Goal: Communication & Community: Answer question/provide support

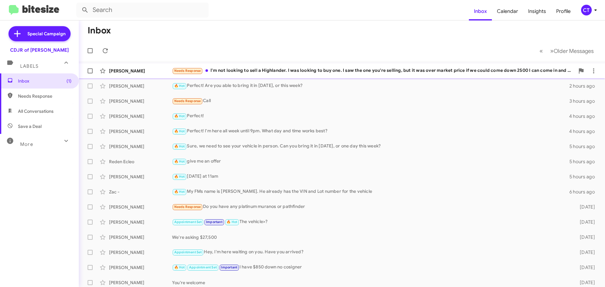
click at [331, 70] on div "Needs Response I'm not looking to sell a Highlander. I was looking to buy one. …" at bounding box center [373, 70] width 402 height 7
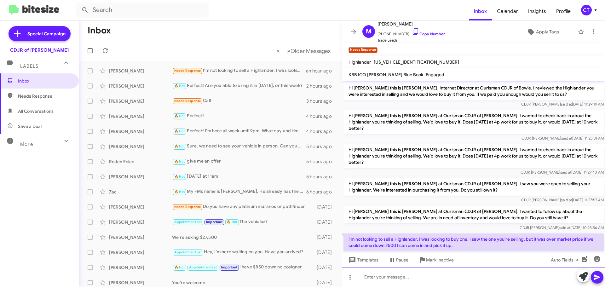
click at [378, 279] on div at bounding box center [473, 277] width 263 height 20
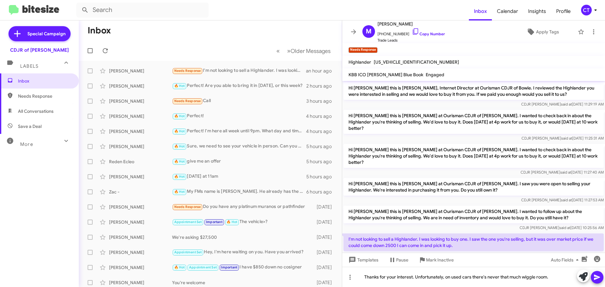
click at [597, 281] on span at bounding box center [597, 277] width 8 height 13
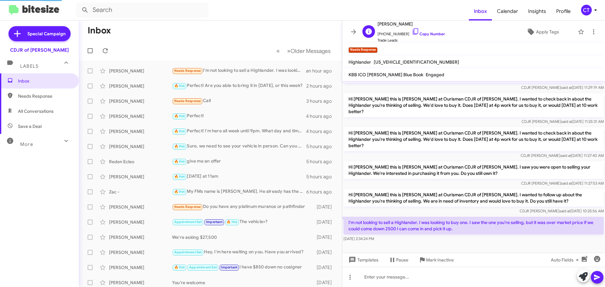
click at [408, 27] on span "Michael Pantelides" at bounding box center [410, 24] width 67 height 8
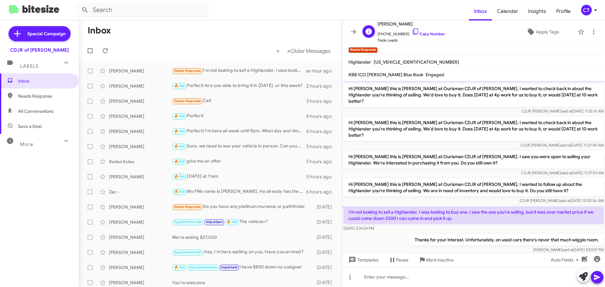
drag, startPoint x: 408, startPoint y: 31, endPoint x: 394, endPoint y: 37, distance: 16.0
click at [412, 31] on icon at bounding box center [416, 32] width 8 height 8
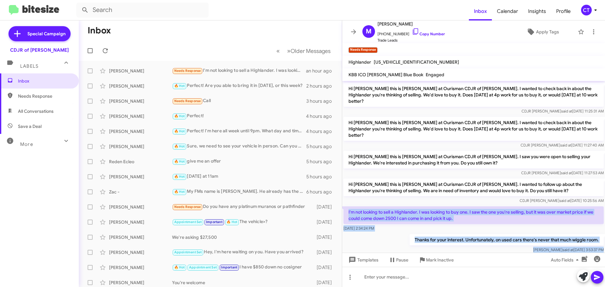
drag, startPoint x: 347, startPoint y: 195, endPoint x: 580, endPoint y: 244, distance: 238.8
click at [580, 244] on cdk-virtual-scroll-viewport "Hi Michael this is Ciara Taylor, Internet Director at Ourisman CDJR of Bowie. I…" at bounding box center [473, 167] width 263 height 172
copy div "I'm not looking to sell a Highlander. I was looking to buy one. I saw the one y…"
click at [585, 10] on div "CT" at bounding box center [586, 10] width 11 height 11
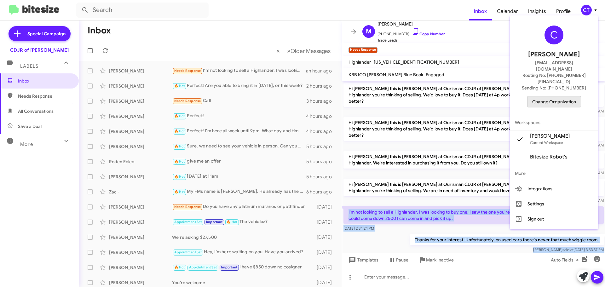
click at [552, 96] on span "Change Organization" at bounding box center [554, 101] width 44 height 11
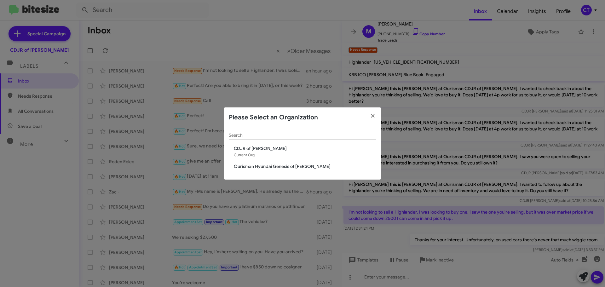
click at [280, 169] on span "Ourisman Hyundai Genesis of Bowie" at bounding box center [305, 166] width 142 height 6
